Goal: Find specific page/section: Find specific page/section

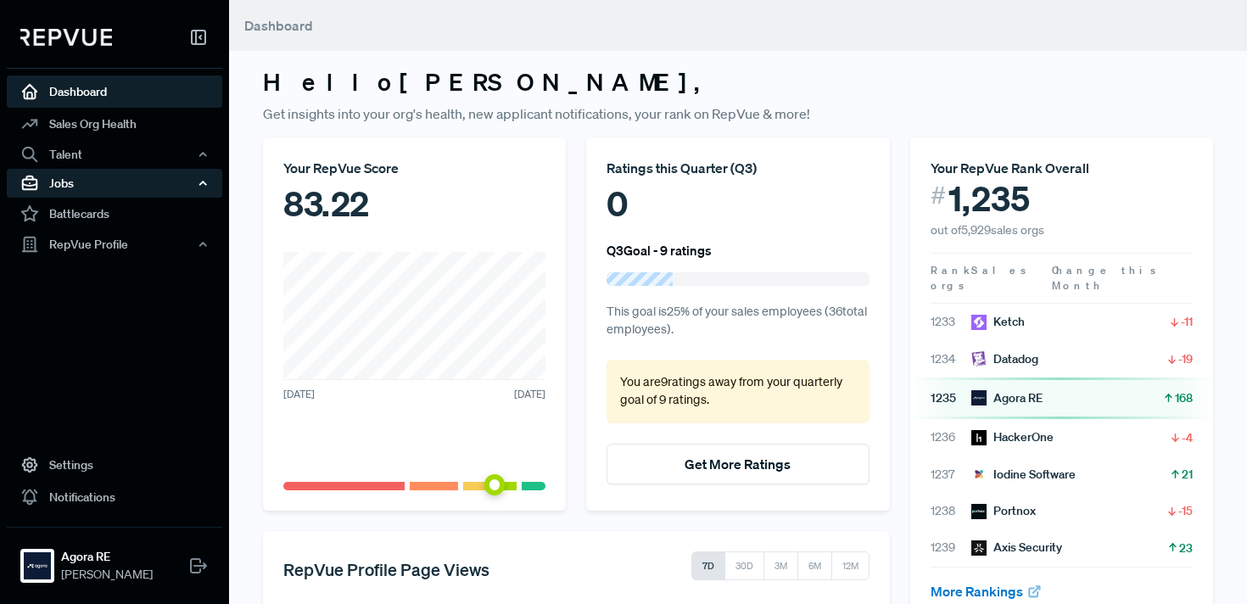
click at [92, 188] on div "Jobs" at bounding box center [115, 183] width 216 height 29
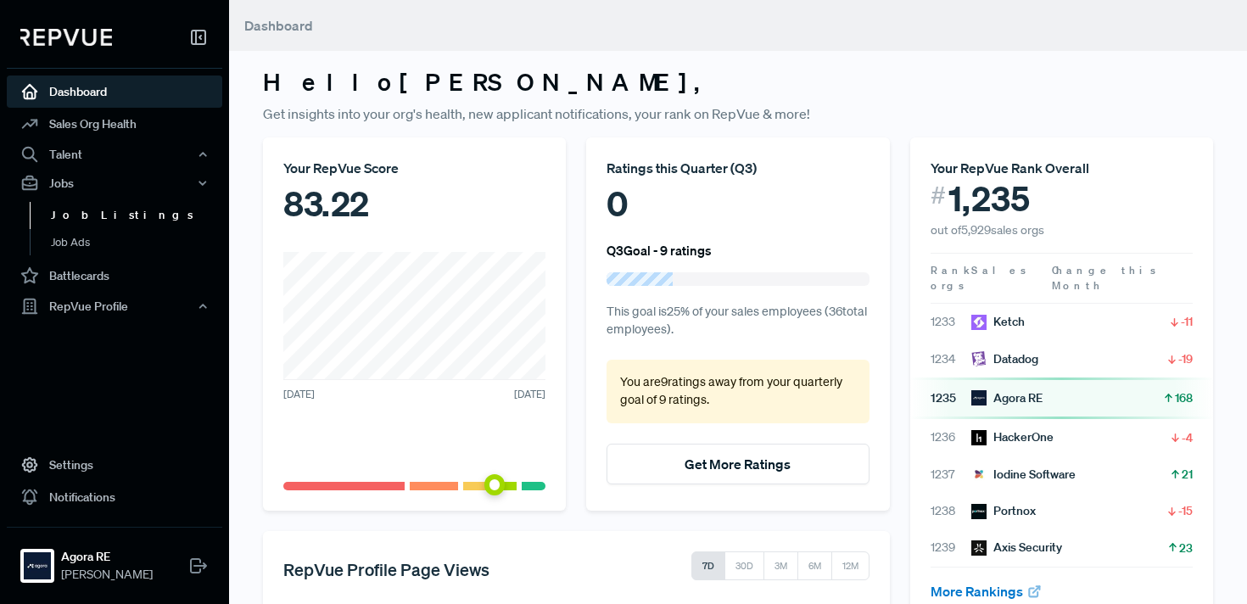
click at [92, 206] on link "Job Listings" at bounding box center [138, 215] width 216 height 27
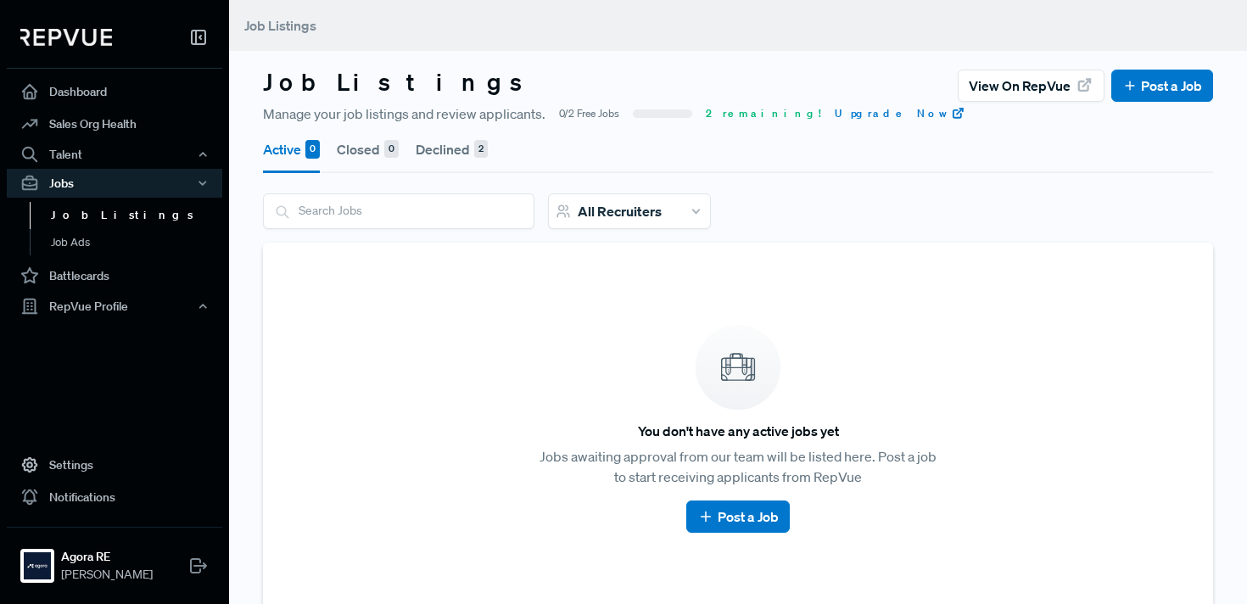
click at [463, 143] on button "Declined 2" at bounding box center [452, 150] width 72 height 48
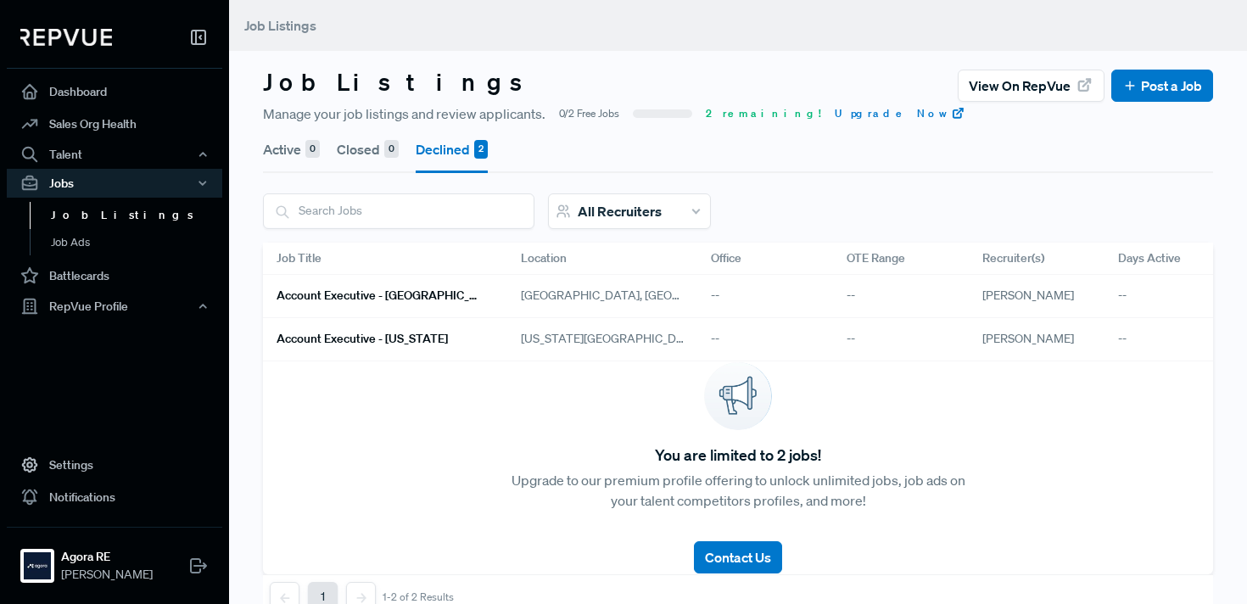
click at [1122, 297] on div "--" at bounding box center [1173, 296] width 136 height 43
click at [575, 287] on span "[GEOGRAPHIC_DATA], [GEOGRAPHIC_DATA]" at bounding box center [602, 296] width 163 height 18
click at [283, 149] on button "Active 0" at bounding box center [291, 150] width 57 height 48
